Goal: Find contact information: Find contact information

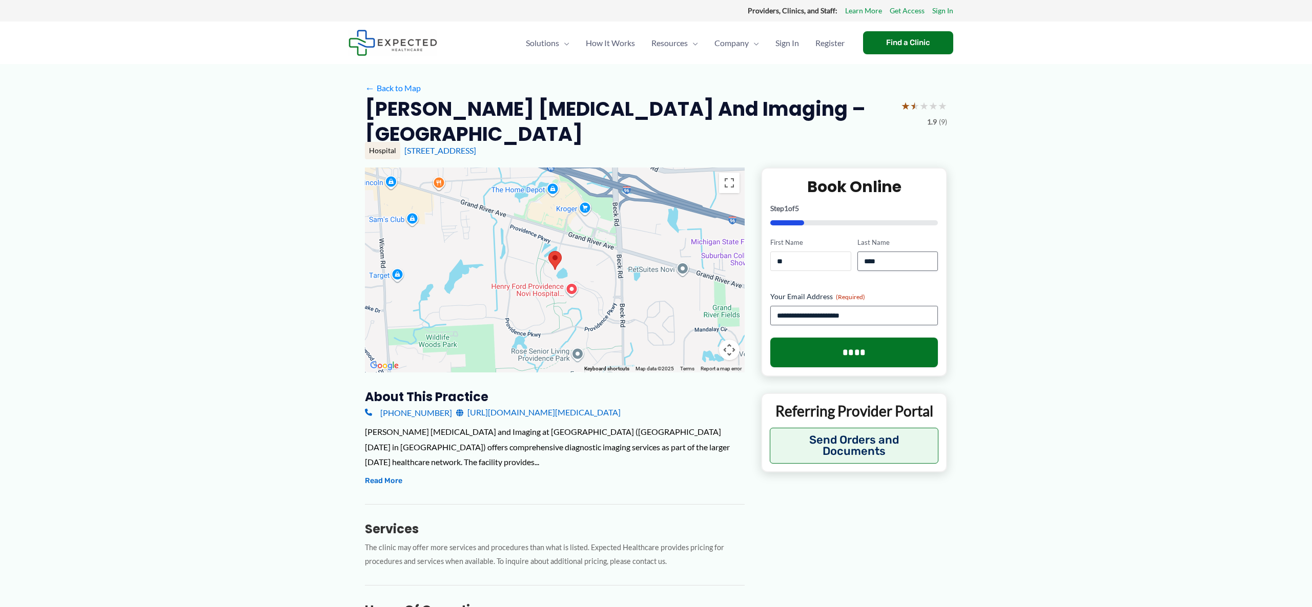
type input "*"
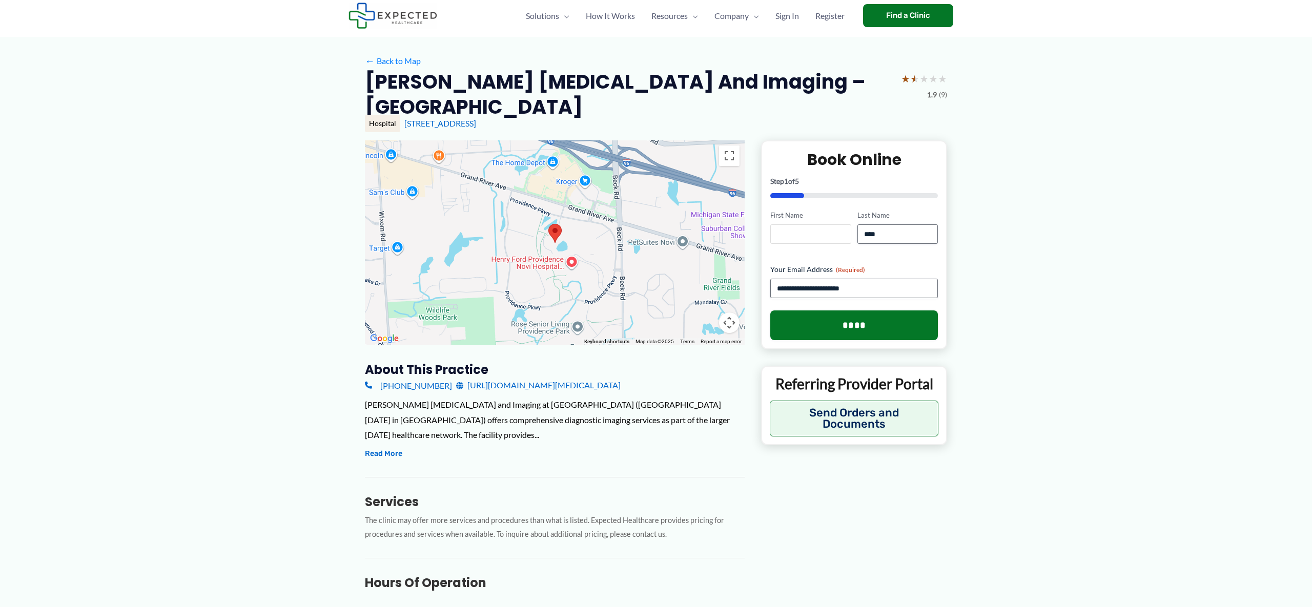
scroll to position [28, 0]
click at [500, 383] on link "[URL][DOMAIN_NAME][MEDICAL_DATA]" at bounding box center [538, 384] width 164 height 15
